Goal: Transaction & Acquisition: Purchase product/service

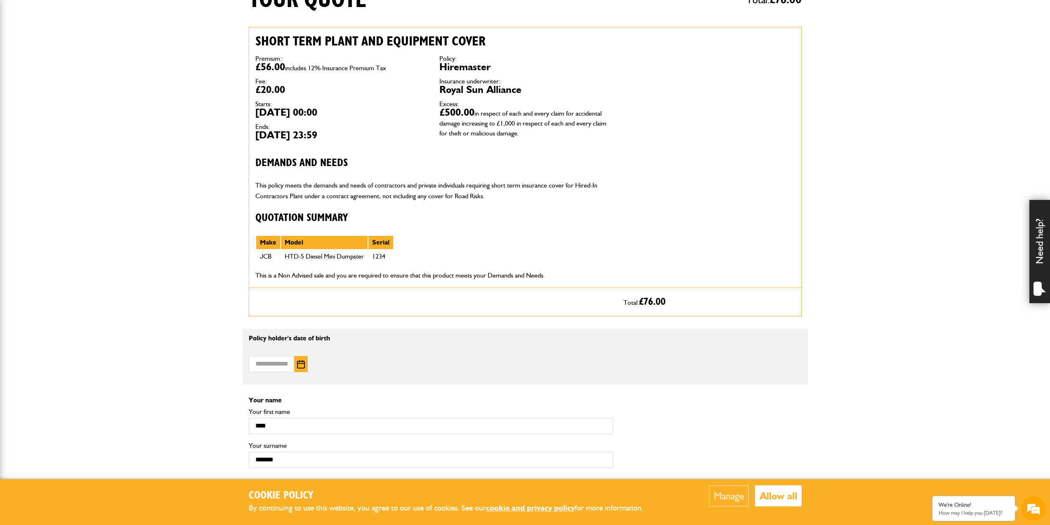
scroll to position [275, 0]
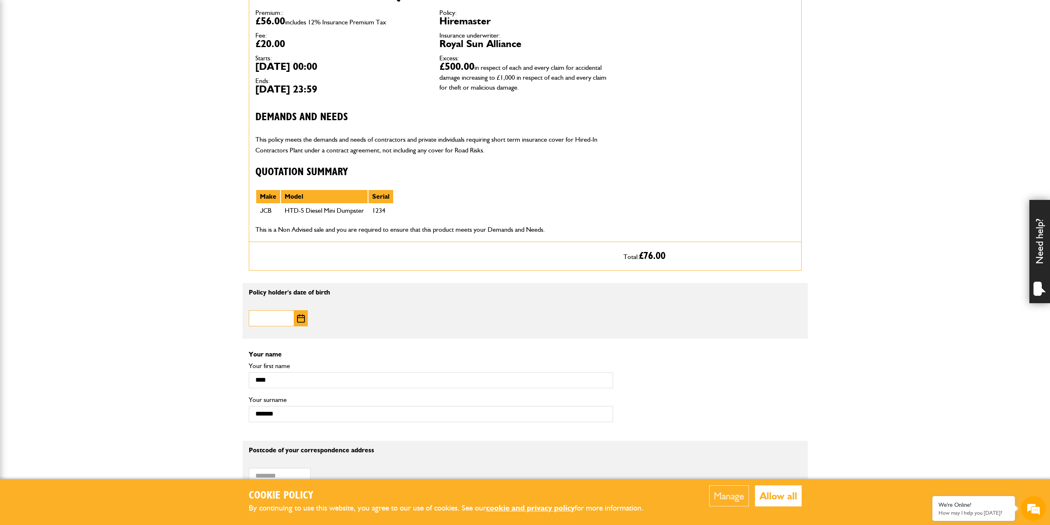
click at [271, 323] on input "Date of birth" at bounding box center [271, 318] width 45 height 16
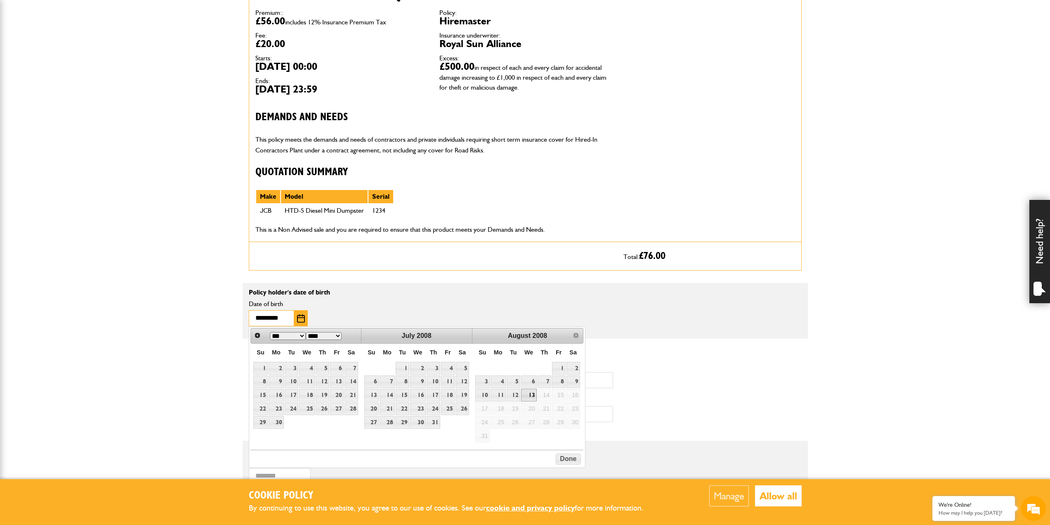
click at [271, 317] on input "*********" at bounding box center [271, 318] width 45 height 16
type input "**********"
click at [187, 330] on body "Cookie Policy By continuing to use this website, you agree to our use of cookie…" at bounding box center [525, 516] width 1050 height 1583
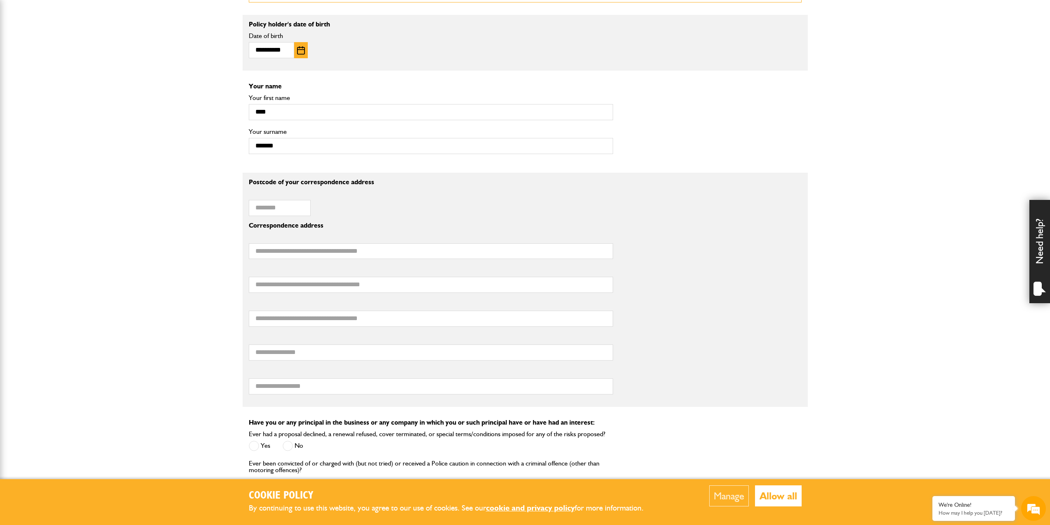
scroll to position [550, 0]
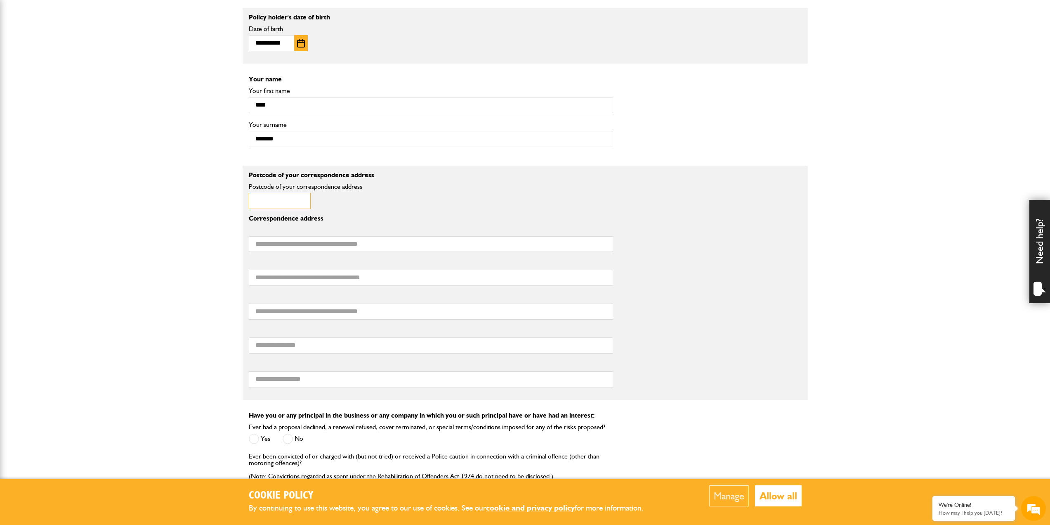
click at [279, 204] on input "Postcode of your correspondence address" at bounding box center [280, 201] width 62 height 16
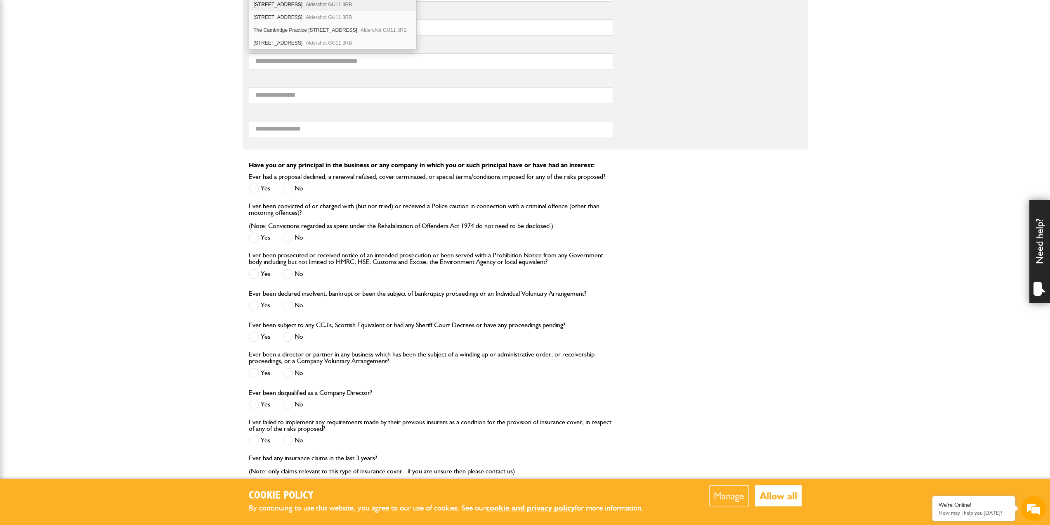
scroll to position [688, 0]
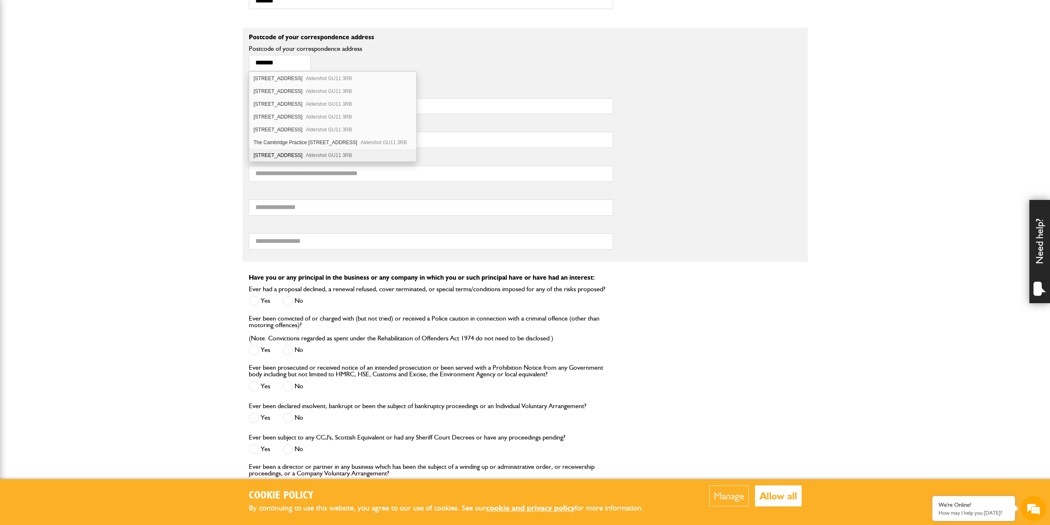
click at [262, 158] on div "278 Lower Farnham Road Aldershot GU11 3RB" at bounding box center [332, 155] width 167 height 12
type input "********"
type input "**********"
type input "*********"
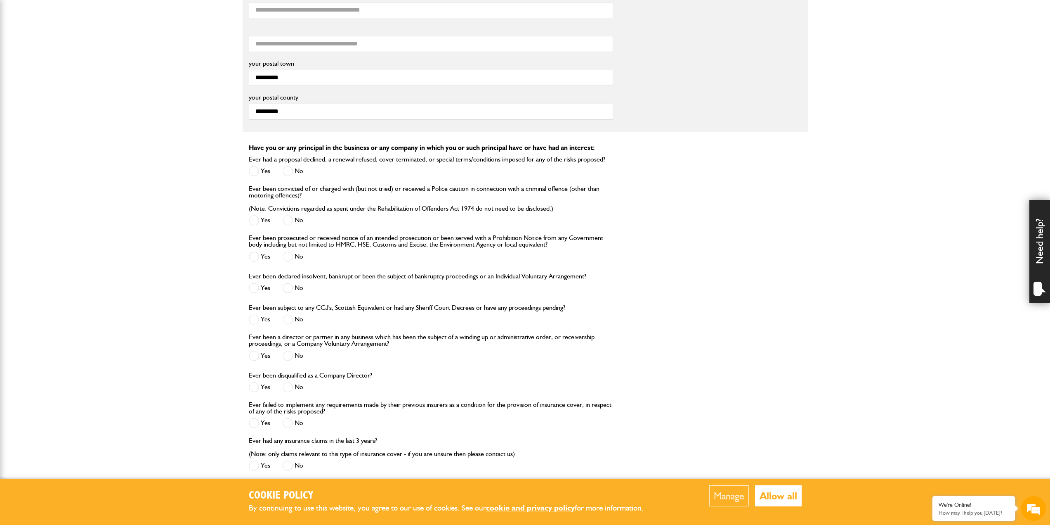
scroll to position [825, 0]
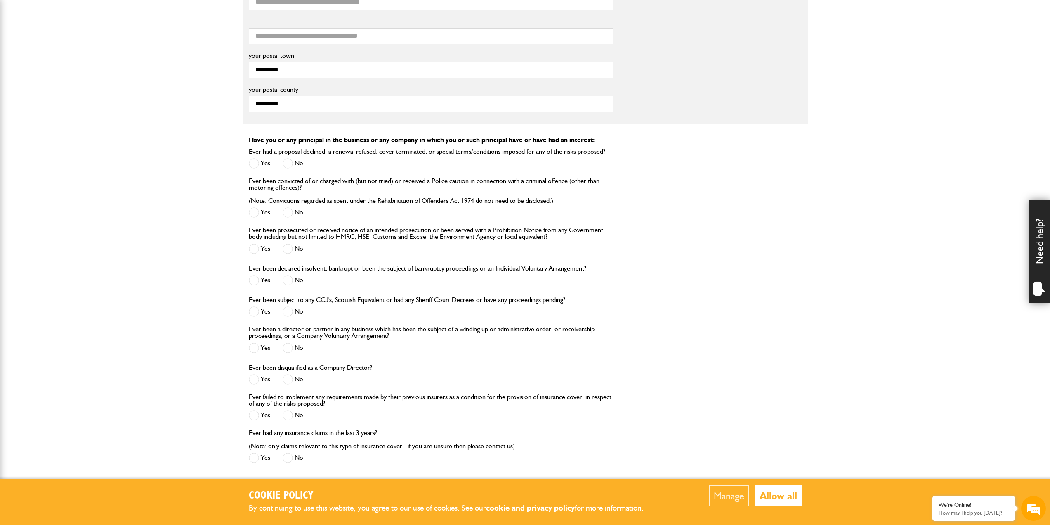
click at [292, 162] on span at bounding box center [288, 163] width 10 height 10
click at [291, 212] on span at bounding box center [288, 212] width 10 height 10
click at [293, 250] on span at bounding box center [288, 248] width 10 height 10
click at [293, 280] on label "No" at bounding box center [293, 280] width 21 height 10
click at [293, 314] on label "No" at bounding box center [293, 311] width 21 height 10
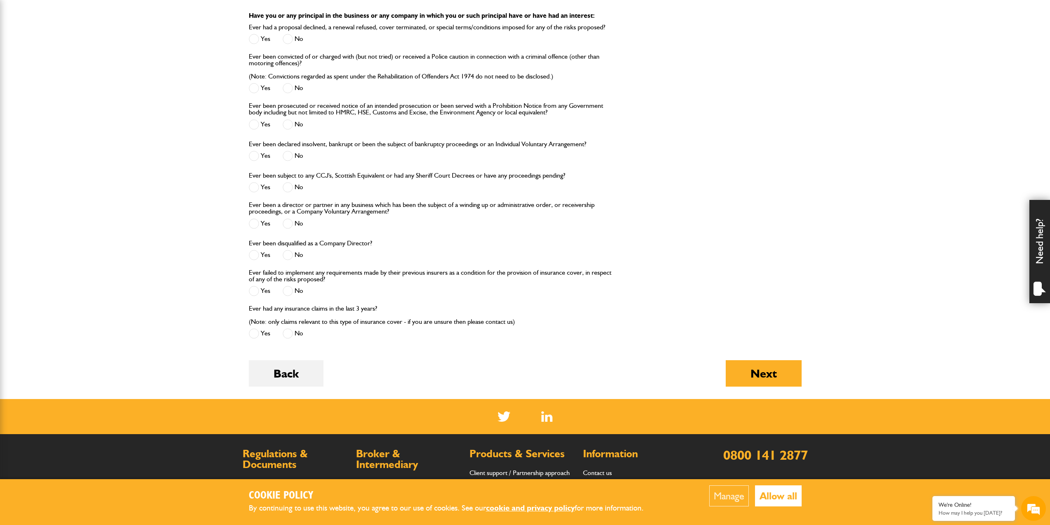
scroll to position [963, 0]
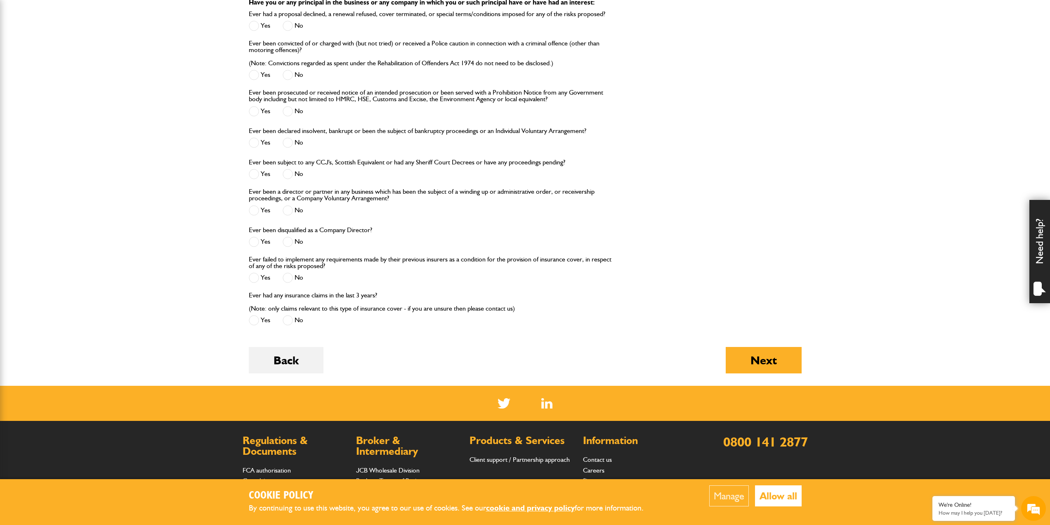
click at [290, 208] on span at bounding box center [288, 210] width 10 height 10
click at [293, 247] on span at bounding box center [288, 241] width 10 height 10
click at [293, 280] on span at bounding box center [288, 277] width 10 height 10
click at [291, 324] on span at bounding box center [288, 320] width 10 height 10
click at [751, 369] on button "Next" at bounding box center [764, 360] width 76 height 26
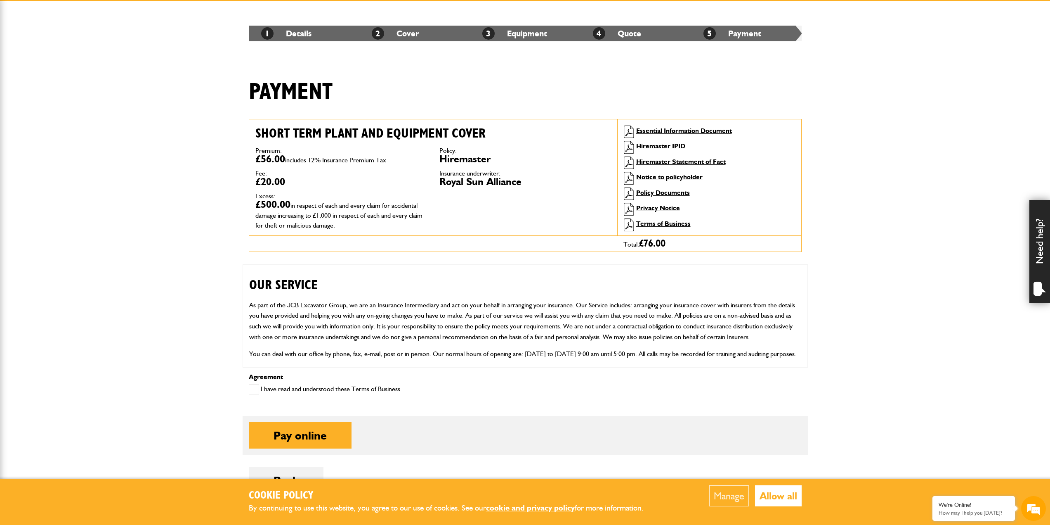
scroll to position [137, 0]
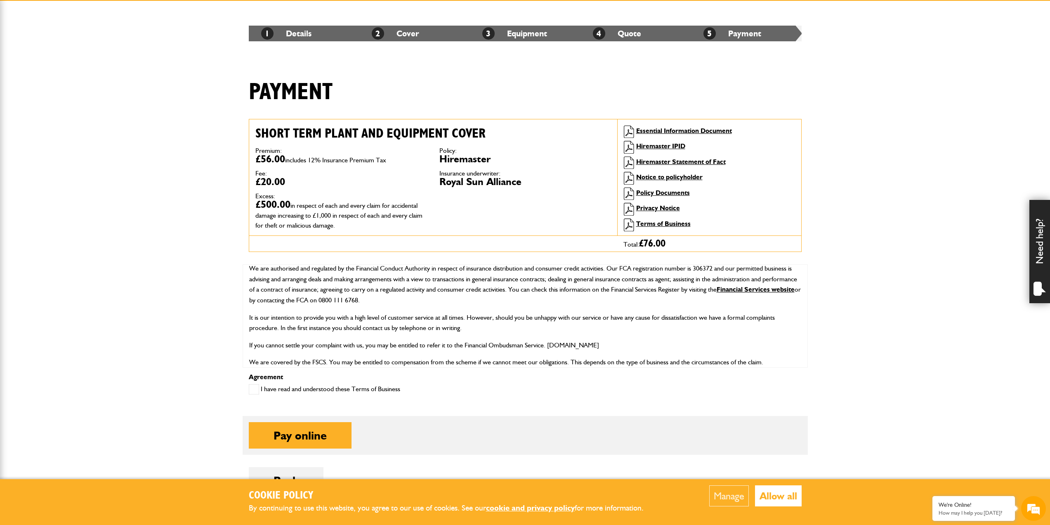
click at [254, 386] on span at bounding box center [254, 389] width 10 height 10
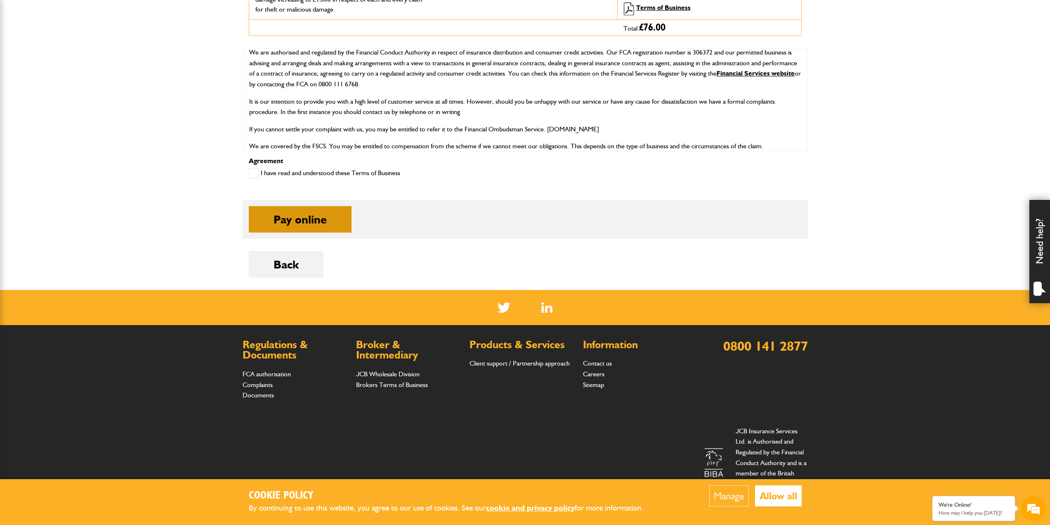
click at [327, 232] on button "Pay online" at bounding box center [300, 219] width 103 height 26
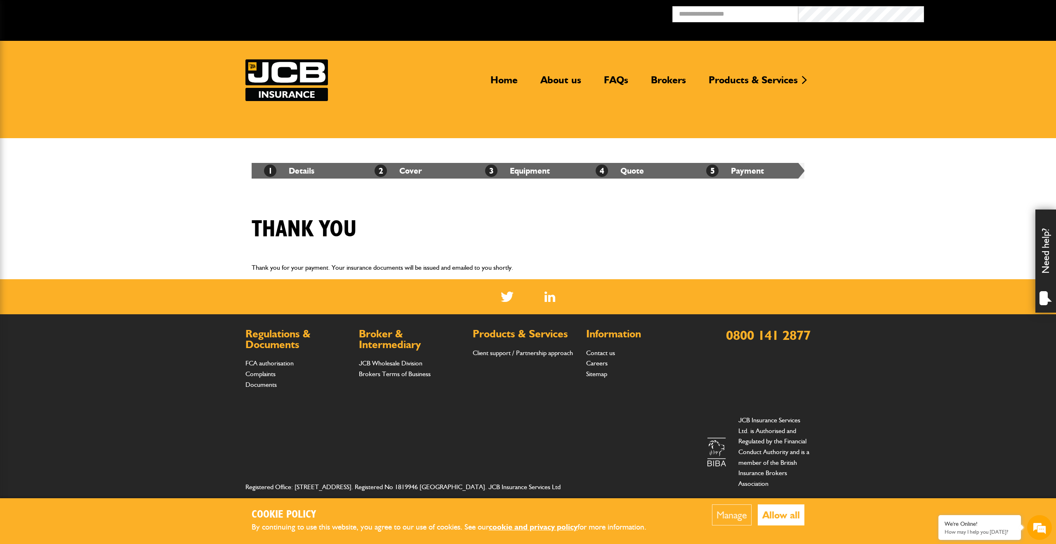
drag, startPoint x: 432, startPoint y: 263, endPoint x: 468, endPoint y: 263, distance: 36.3
click at [432, 263] on p "Thank you for your payment. Your insurance documents will be issued and emailed…" at bounding box center [528, 267] width 553 height 11
